Goal: Complete application form

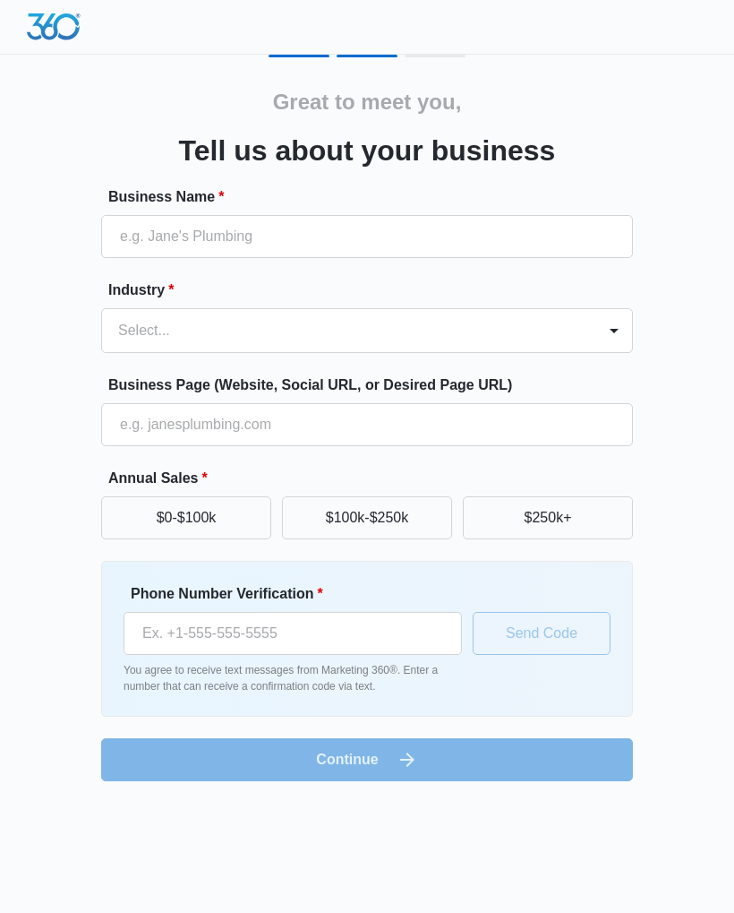
click at [216, 520] on button "$0-$100k" at bounding box center [186, 517] width 170 height 43
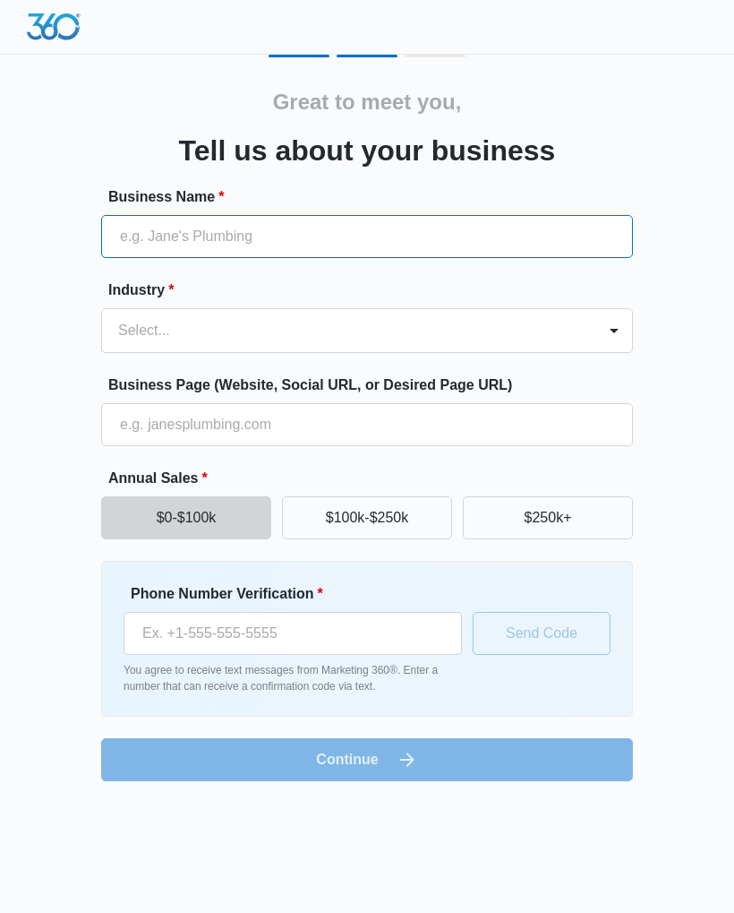
click at [449, 236] on input "Business Name *" at bounding box center [367, 236] width 532 height 43
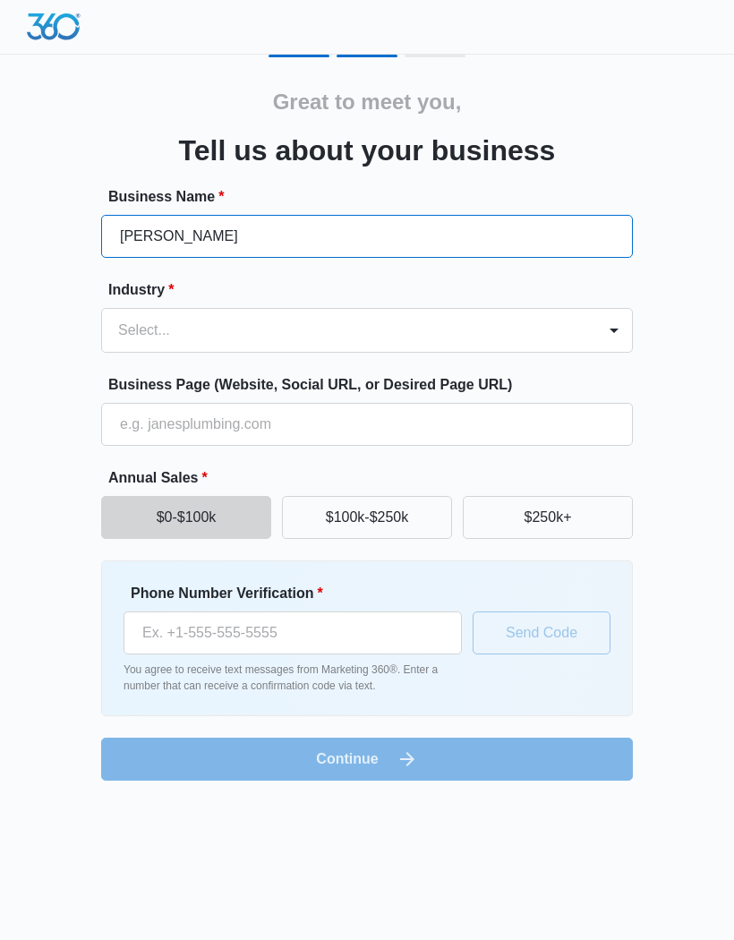
type input "[PERSON_NAME]"
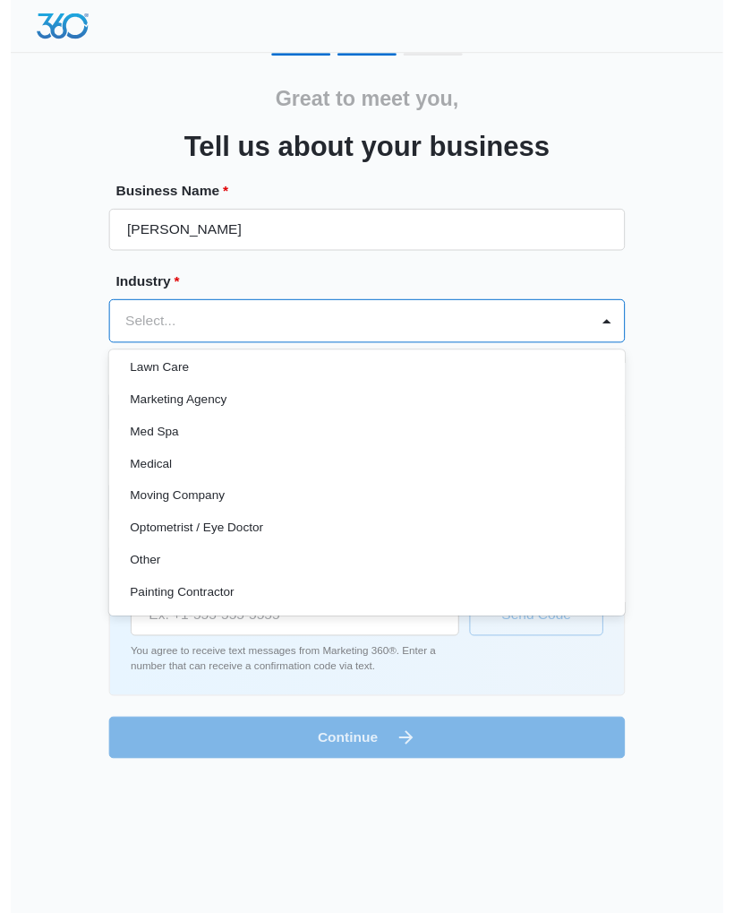
scroll to position [862, 0]
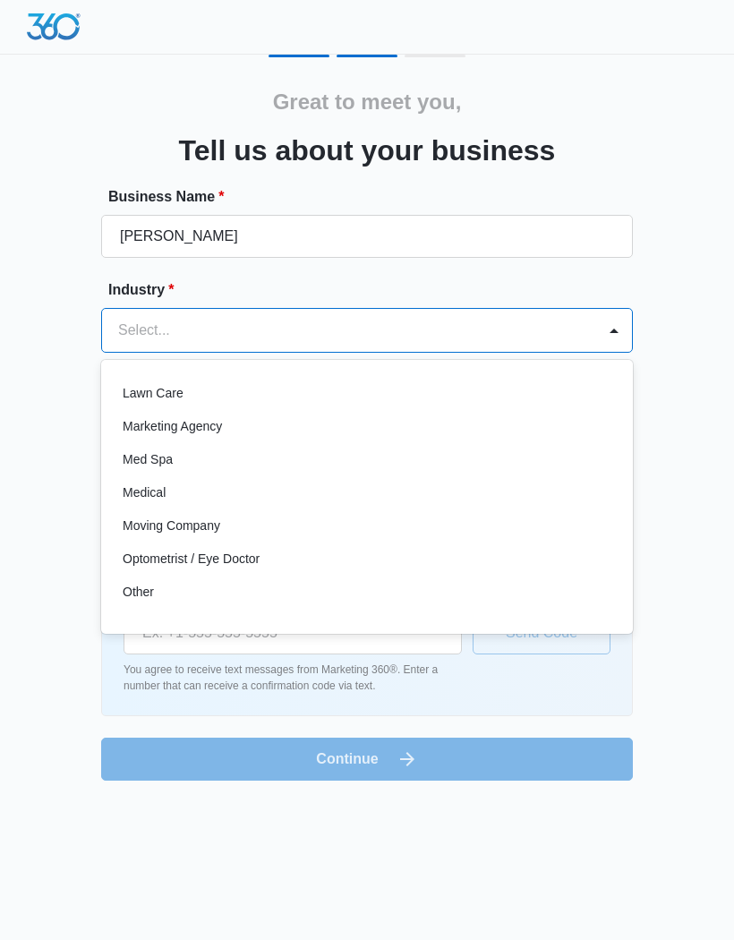
click at [170, 459] on p "Med Spa" at bounding box center [148, 459] width 50 height 19
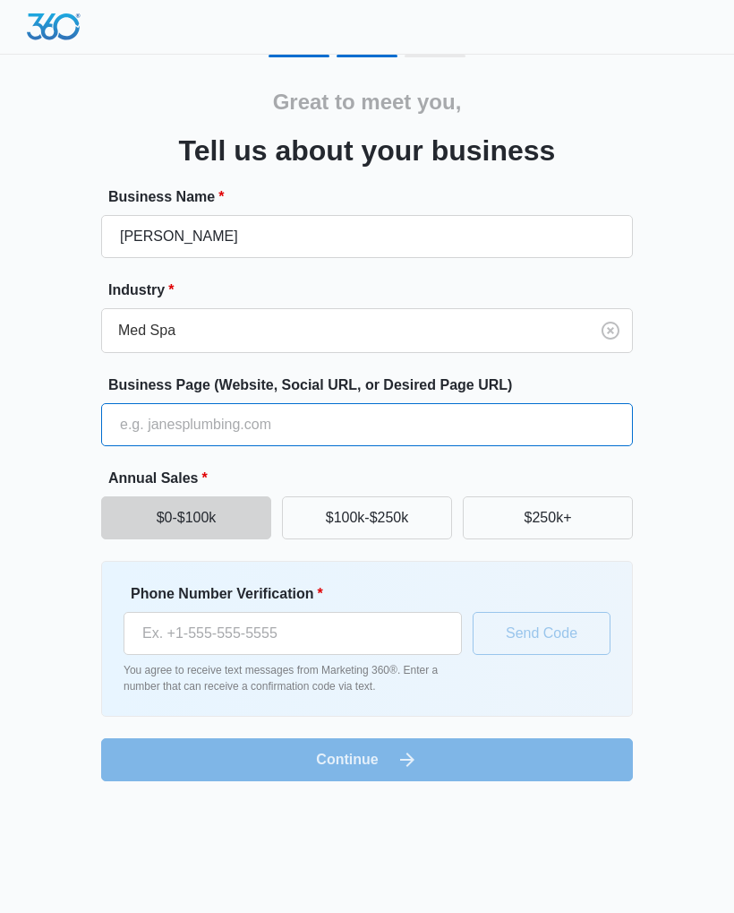
click at [409, 431] on input "Business Page (Website, Social URL, or Desired Page URL)" at bounding box center [367, 424] width 532 height 43
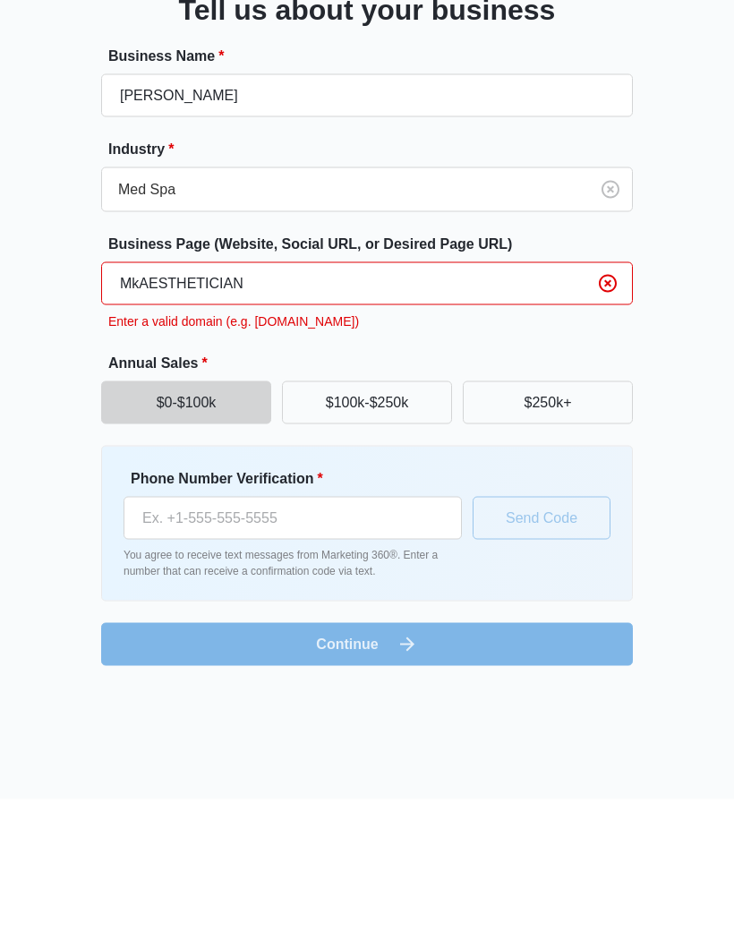
type input "MkAESTHETICIAN"
click at [304, 638] on input "Phone Number Verification *" at bounding box center [293, 659] width 339 height 43
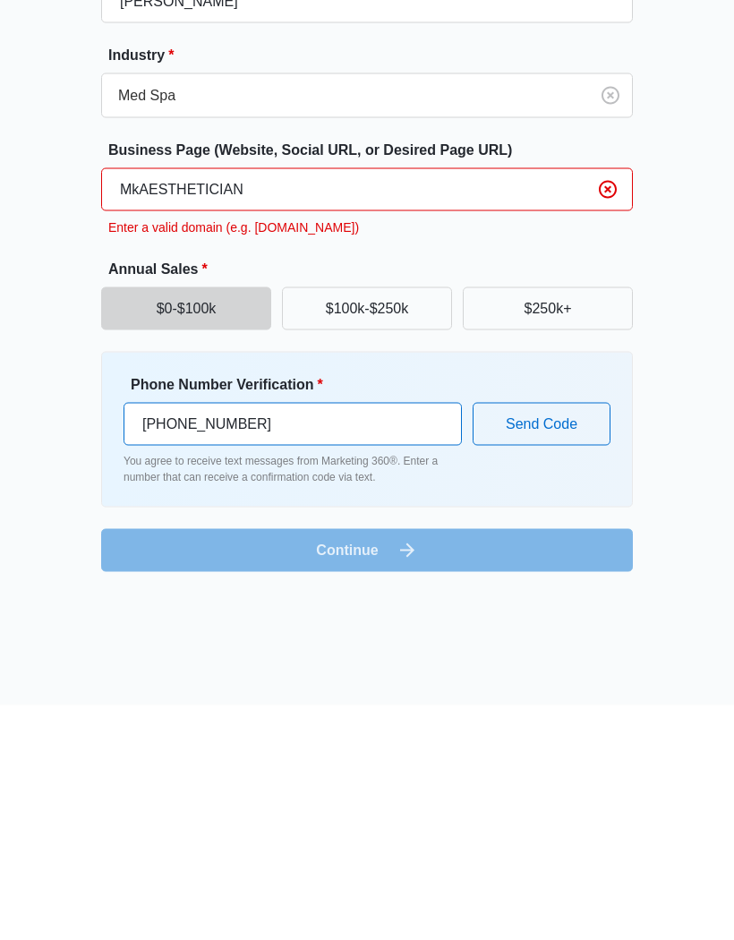
type input "[PHONE_NUMBER]"
click at [536, 638] on button "Send Code" at bounding box center [542, 659] width 138 height 43
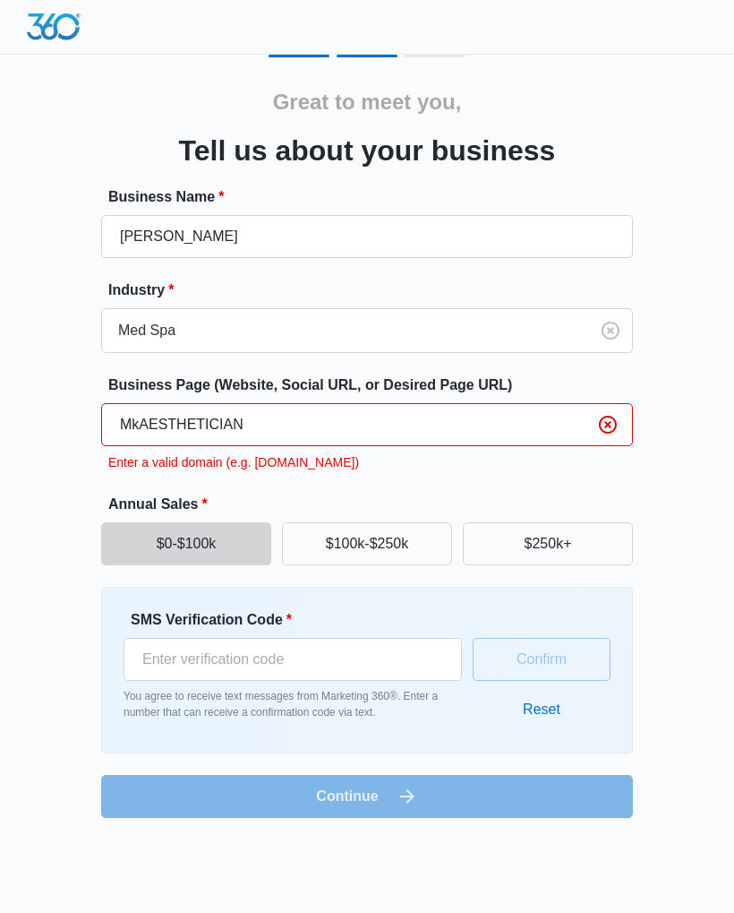
click at [243, 415] on input "MkAESTHETICIAN" at bounding box center [367, 424] width 532 height 43
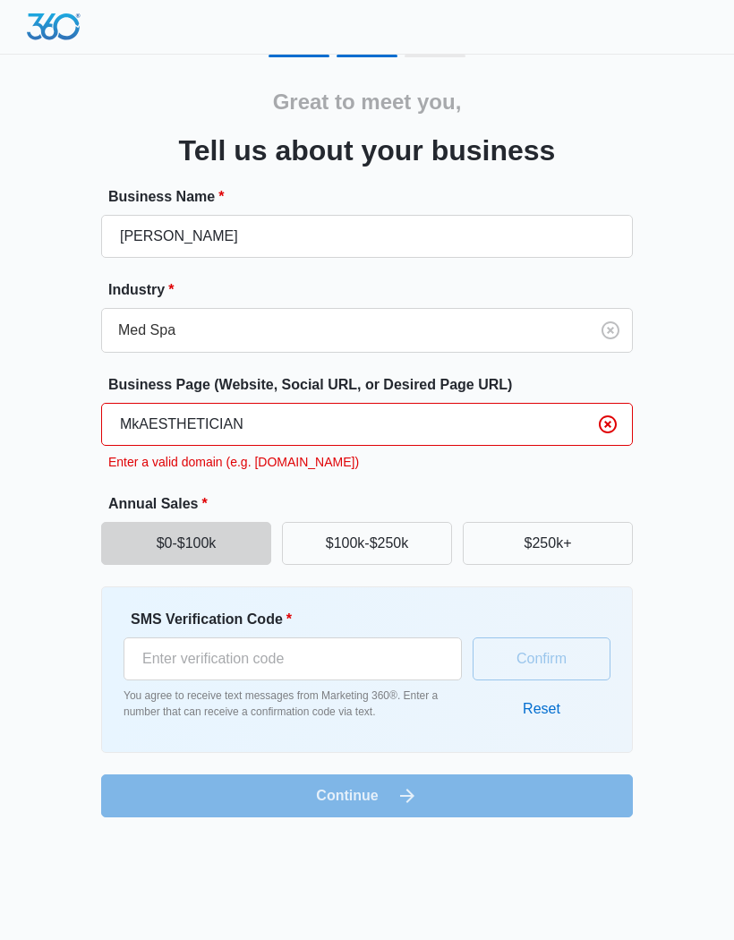
click at [277, 418] on input "MkAESTHETICIAN" at bounding box center [367, 424] width 532 height 43
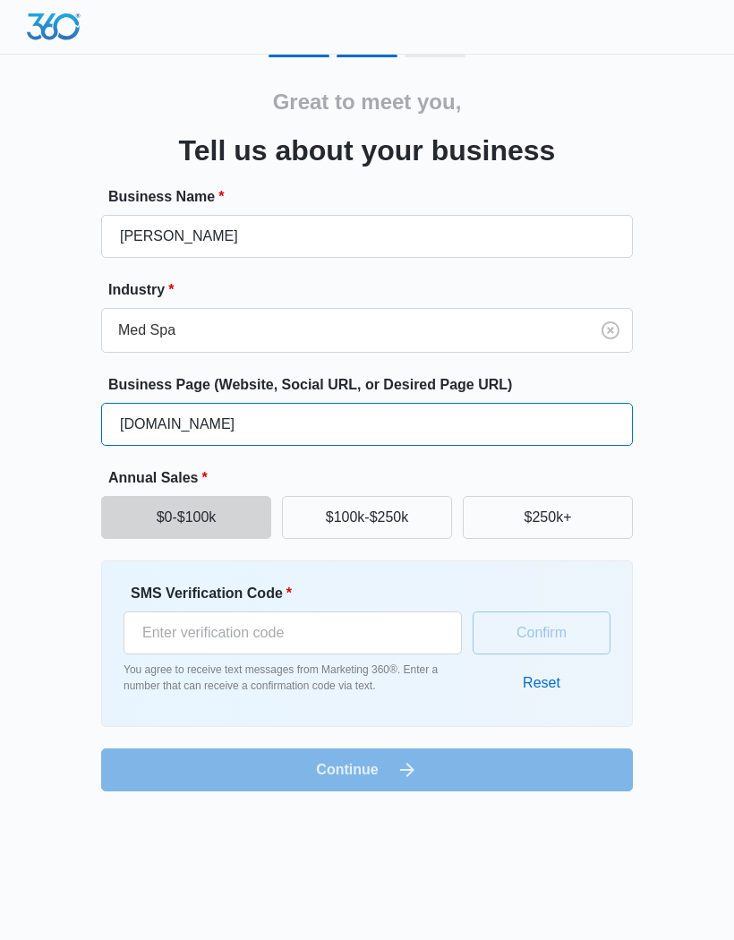
click at [132, 416] on input "[DOMAIN_NAME]" at bounding box center [367, 424] width 532 height 43
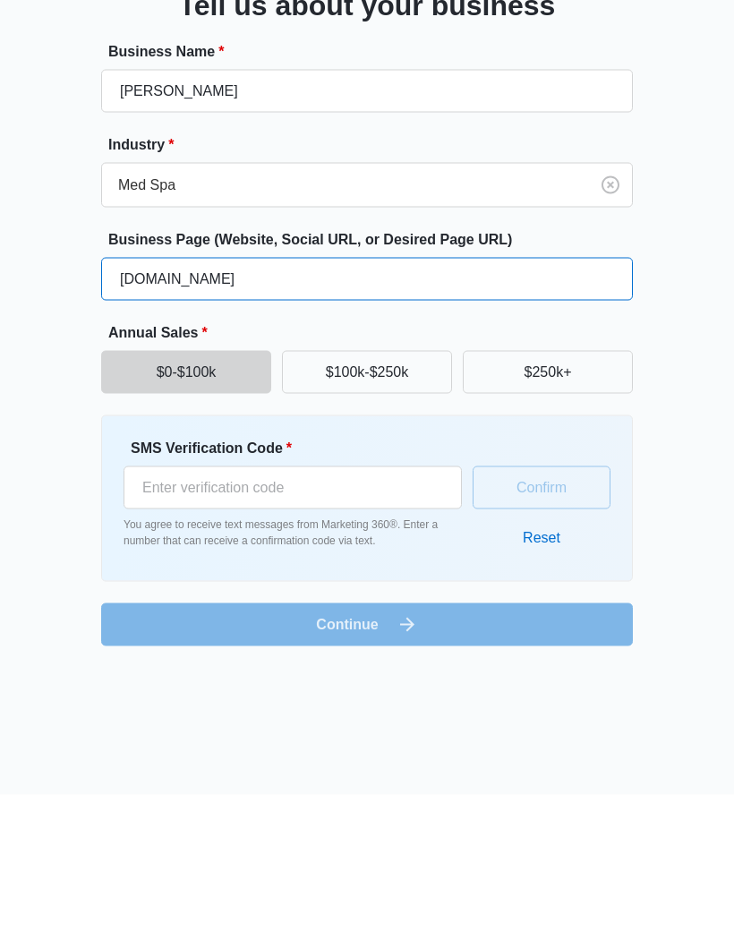
type input "[DOMAIN_NAME]"
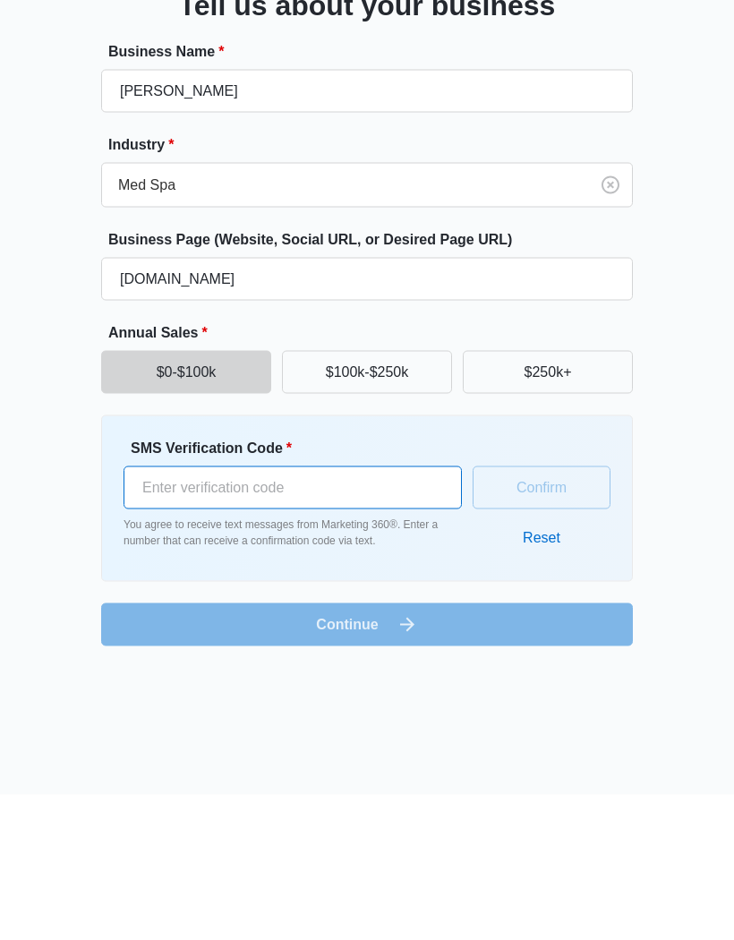
click at [342, 612] on input "SMS Verification Code *" at bounding box center [293, 633] width 339 height 43
type input "942199"
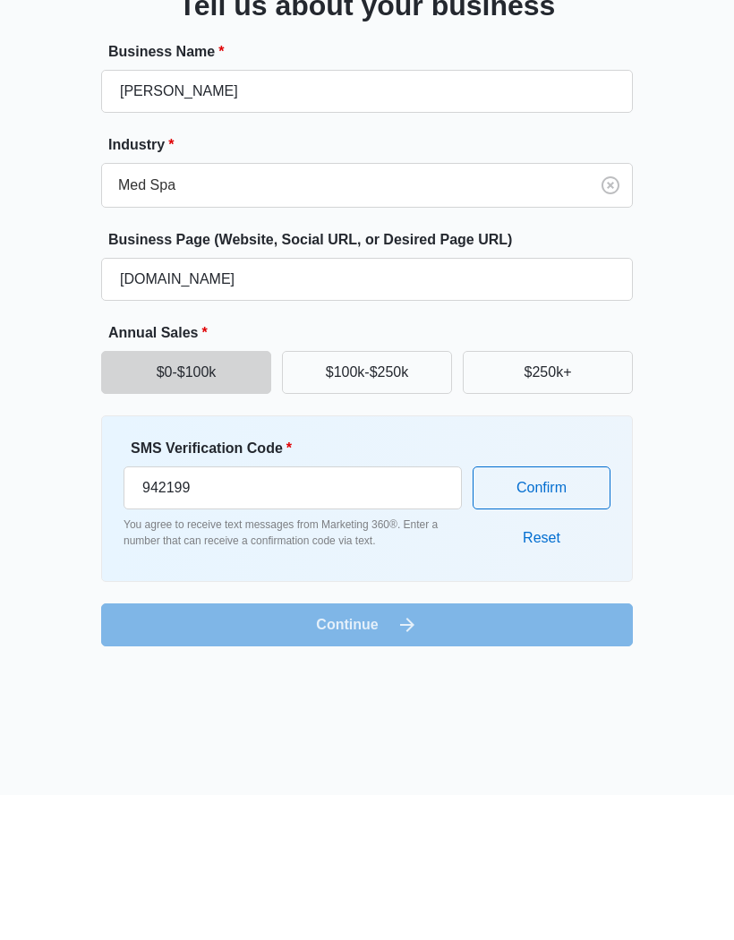
click at [557, 612] on button "Confirm" at bounding box center [542, 633] width 138 height 43
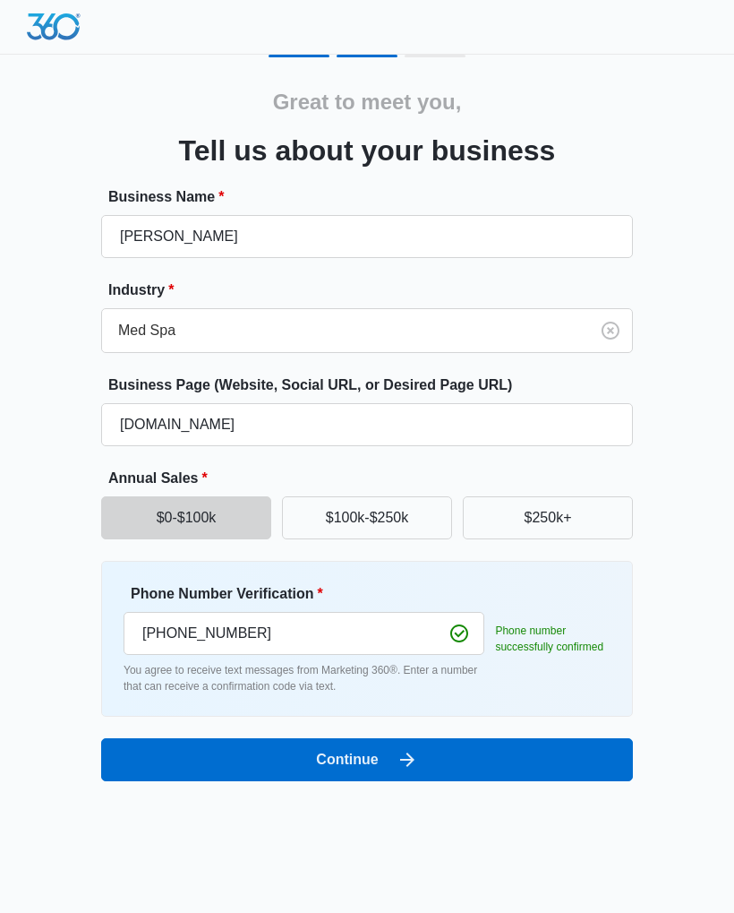
click at [433, 752] on button "Continue" at bounding box center [367, 759] width 532 height 43
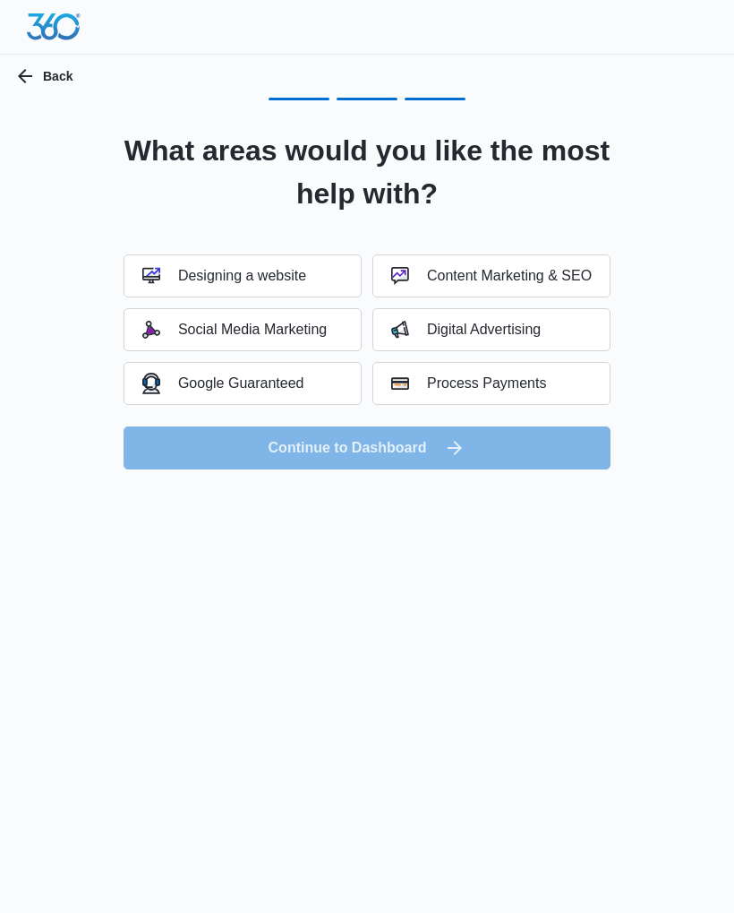
click at [256, 271] on div "Designing a website" at bounding box center [224, 276] width 164 height 18
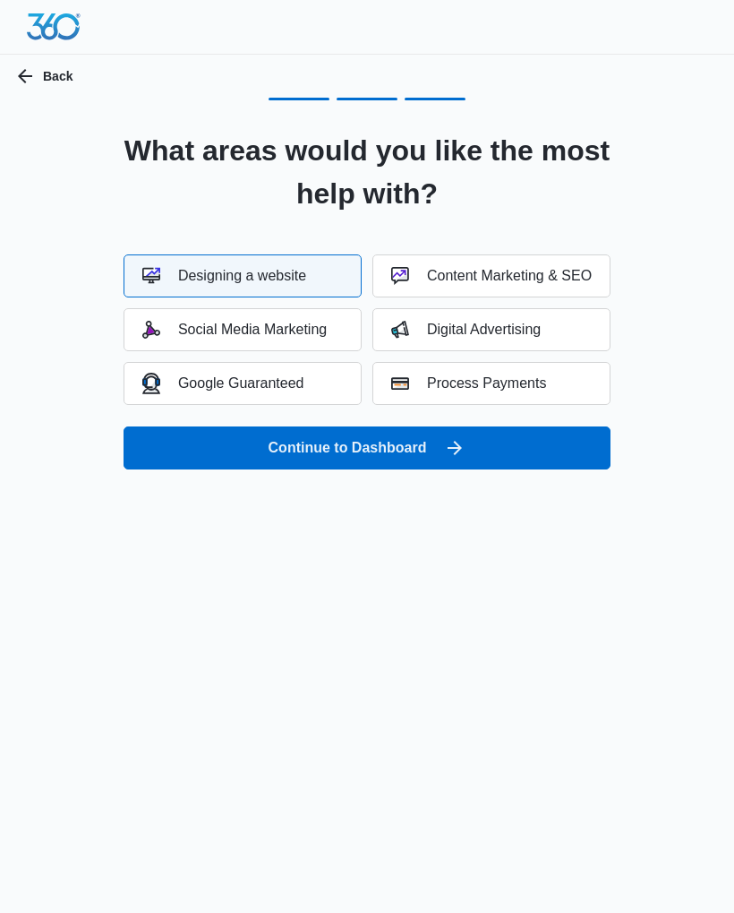
click at [546, 386] on div "Process Payments" at bounding box center [468, 383] width 155 height 18
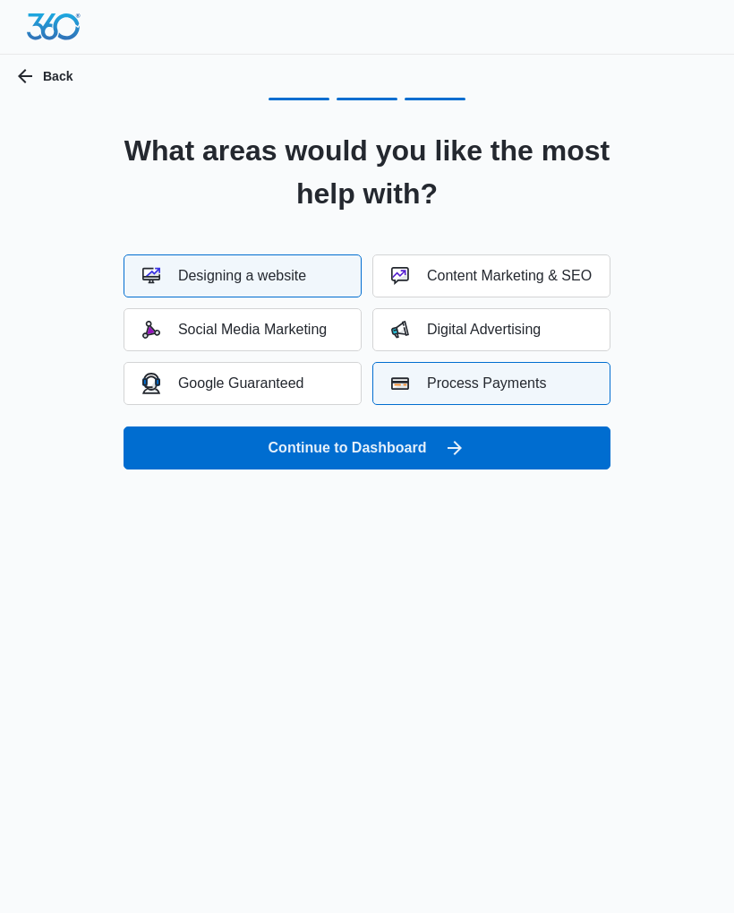
click at [425, 447] on button "Continue to Dashboard" at bounding box center [367, 447] width 487 height 43
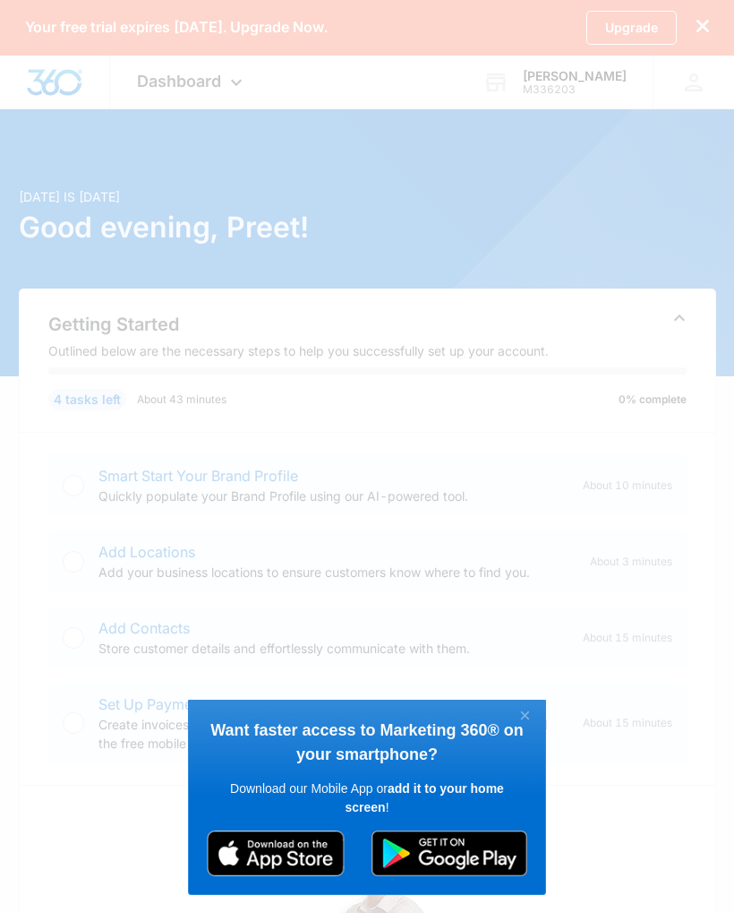
click at [532, 716] on link "×" at bounding box center [525, 716] width 31 height 23
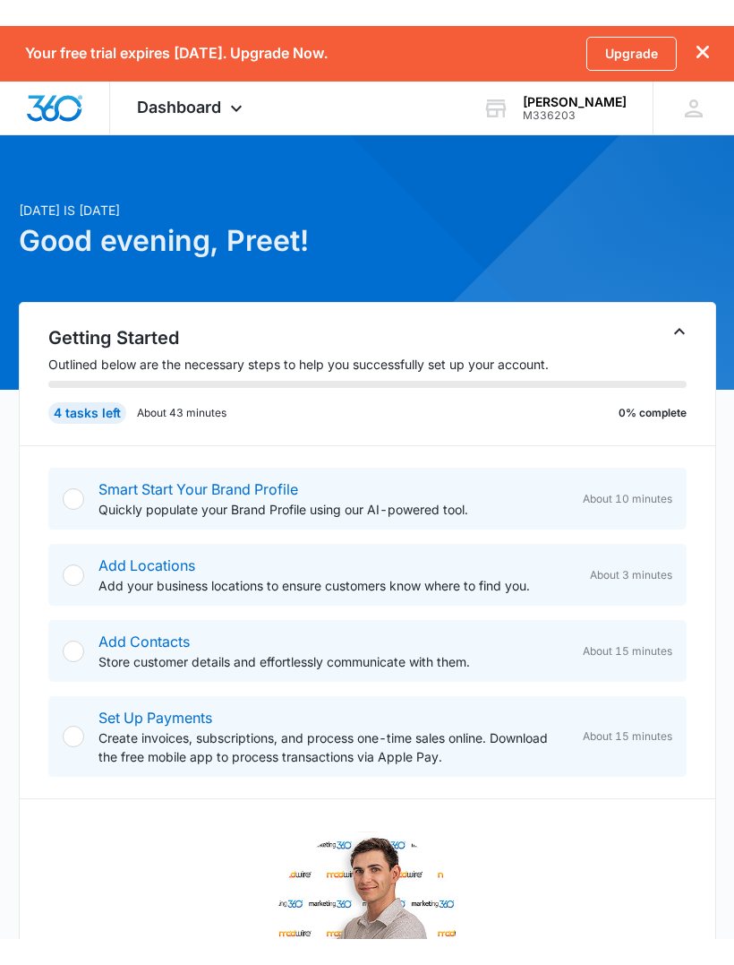
scroll to position [11, 0]
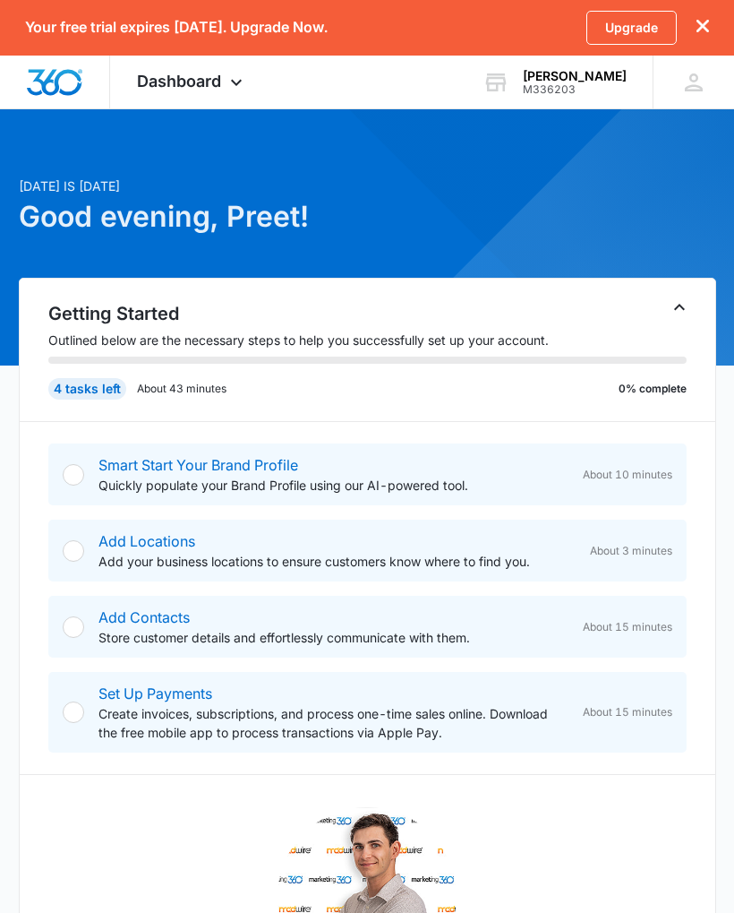
click at [447, 490] on p "Quickly populate your Brand Profile using our AI-powered tool." at bounding box center [334, 485] width 470 height 19
click at [84, 478] on div "Smart Start Your Brand Profile Quickly populate your Brand Profile using our AI…" at bounding box center [367, 474] width 639 height 62
click at [80, 476] on div at bounding box center [73, 474] width 21 height 21
click at [64, 469] on div at bounding box center [73, 474] width 21 height 21
click at [48, 481] on div "Smart Start Your Brand Profile Quickly populate your Brand Profile using our AI…" at bounding box center [367, 474] width 639 height 62
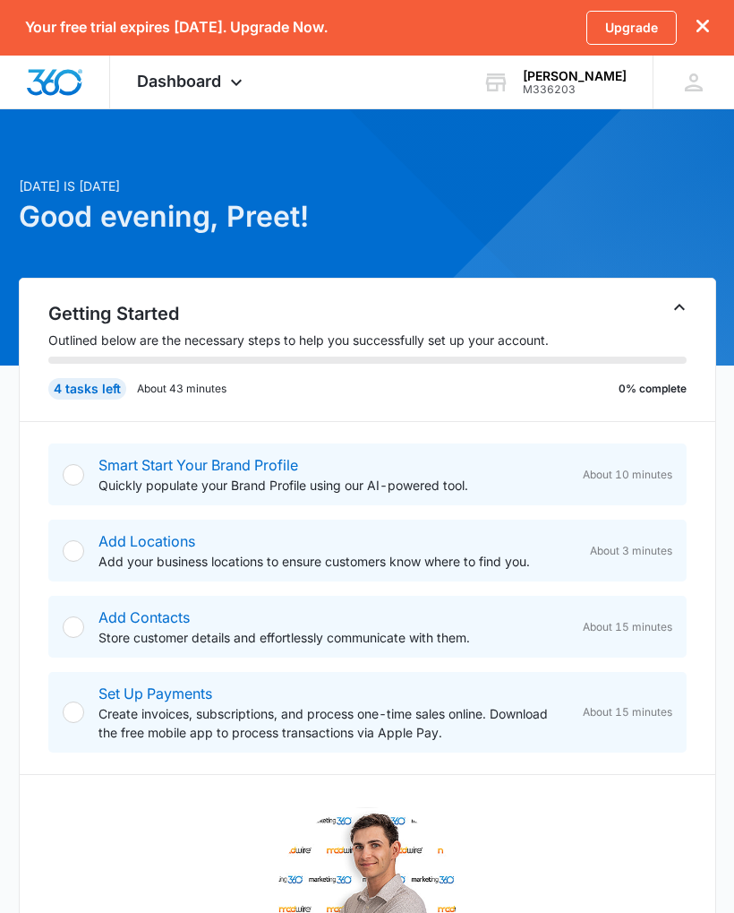
click at [48, 480] on div "Smart Start Your Brand Profile Quickly populate your Brand Profile using our AI…" at bounding box center [367, 474] width 639 height 62
click at [59, 478] on div "Smart Start Your Brand Profile Quickly populate your Brand Profile using our AI…" at bounding box center [367, 474] width 639 height 62
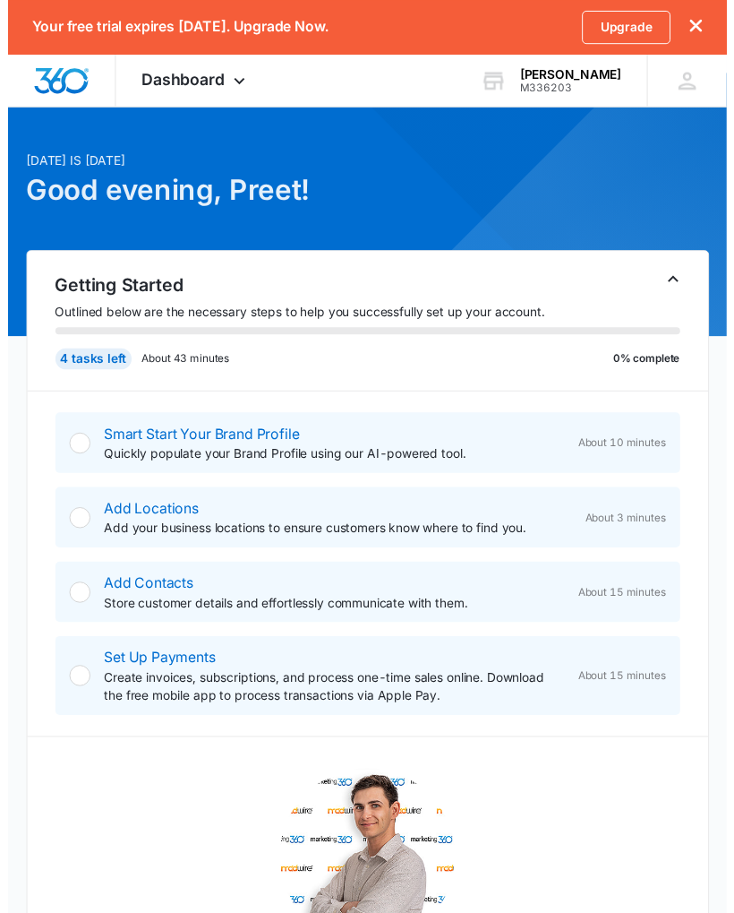
scroll to position [41, 0]
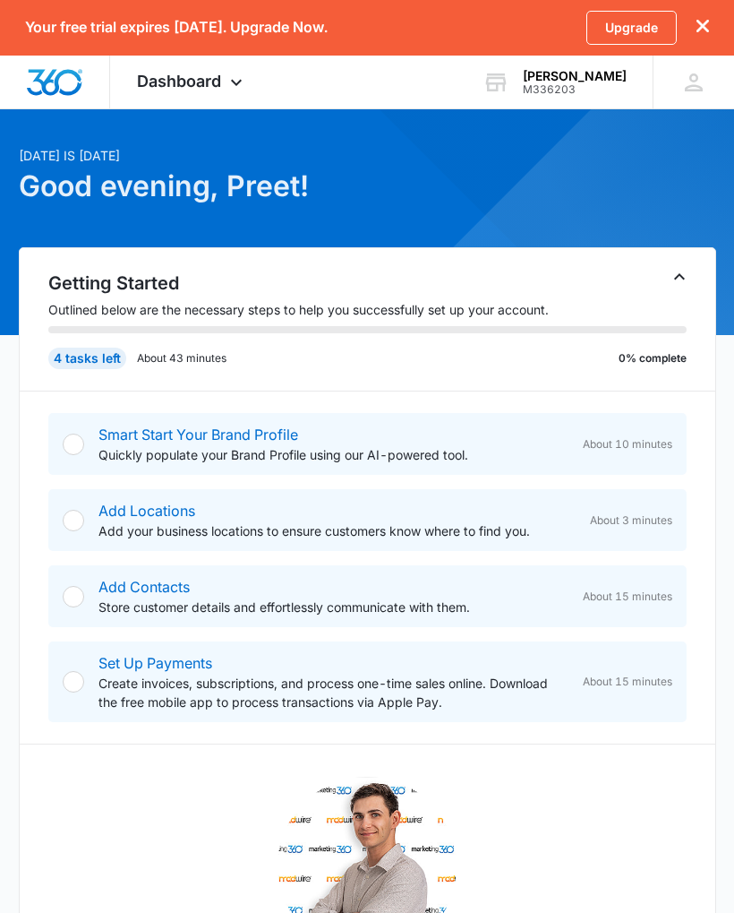
click at [688, 94] on div at bounding box center [694, 82] width 27 height 27
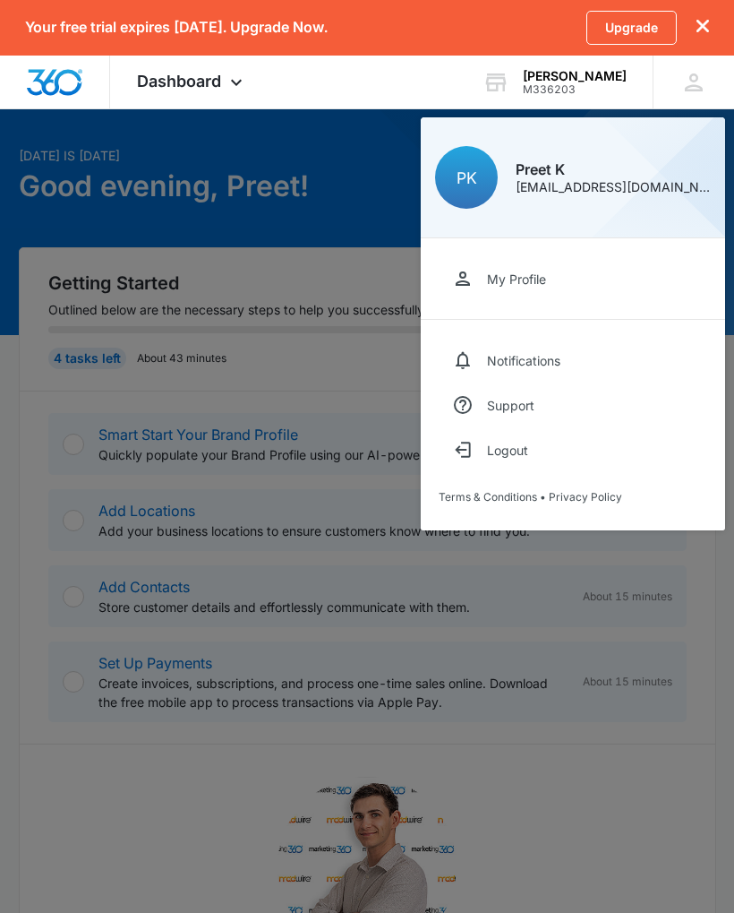
click at [569, 272] on link "My Profile" at bounding box center [573, 278] width 269 height 45
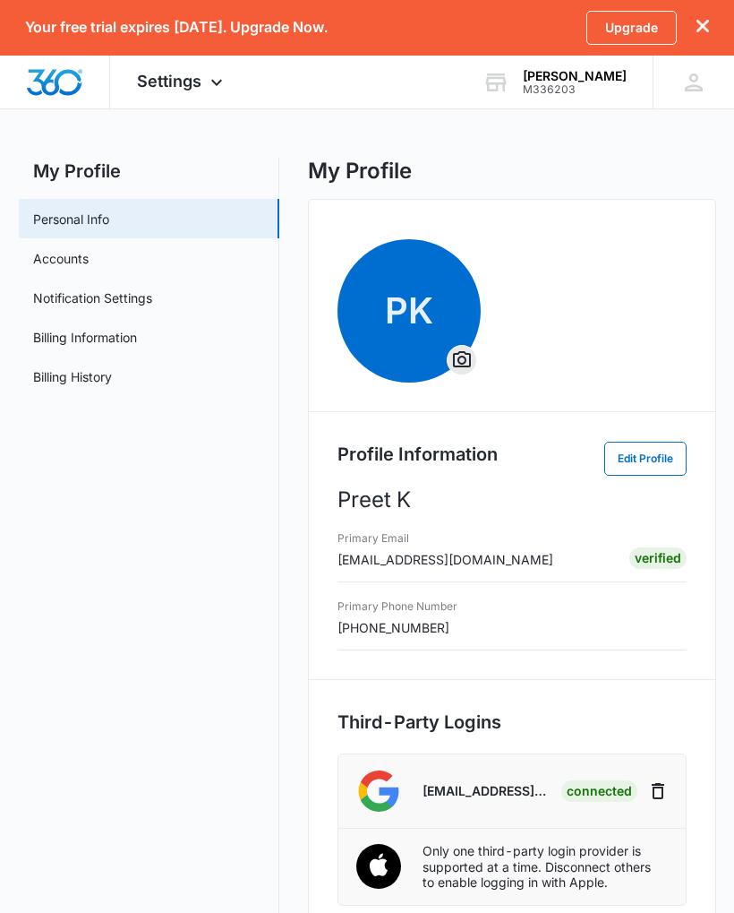
scroll to position [6, 0]
click at [631, 27] on link "Upgrade" at bounding box center [632, 28] width 90 height 34
